Goal: Transaction & Acquisition: Purchase product/service

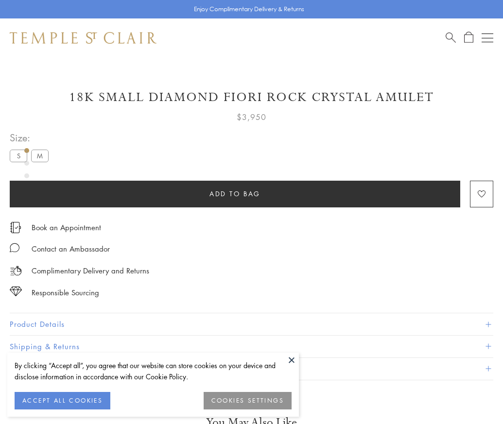
click at [235, 193] on span "Add to bag" at bounding box center [234, 193] width 51 height 11
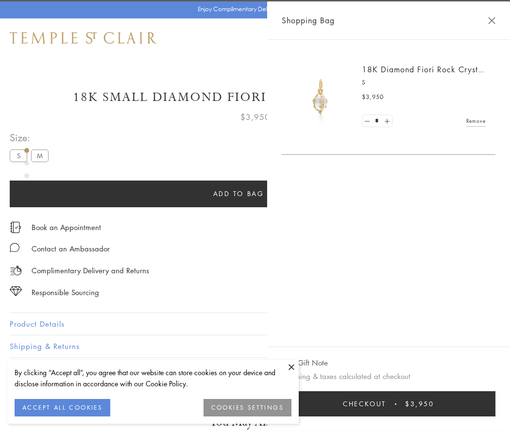
click at [495, 404] on button "Checkout $3,950" at bounding box center [389, 403] width 214 height 25
